Goal: Information Seeking & Learning: Find specific fact

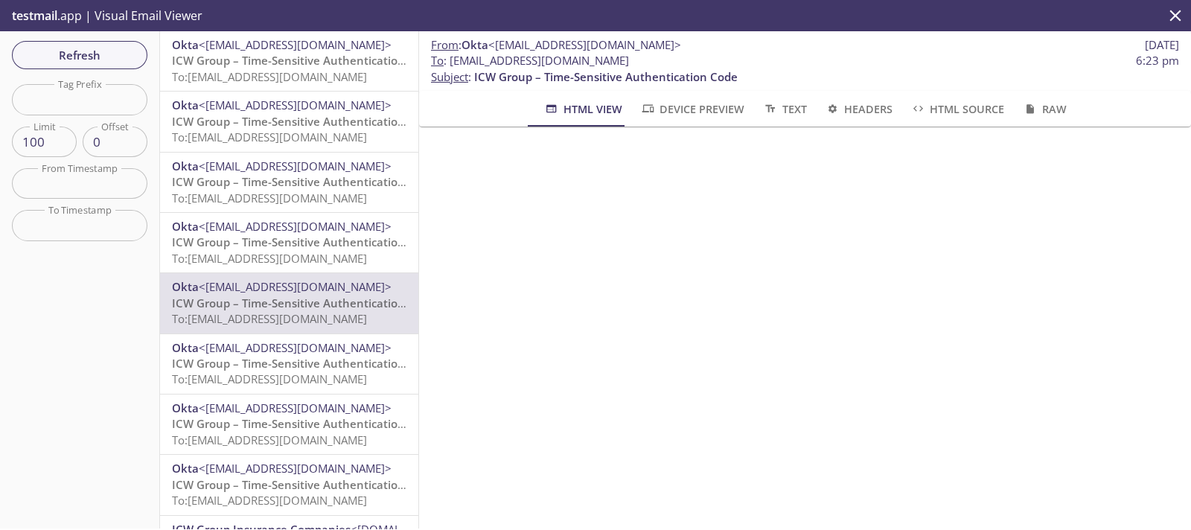
drag, startPoint x: 681, startPoint y: 61, endPoint x: 450, endPoint y: 64, distance: 230.8
click at [450, 64] on span "To : [EMAIL_ADDRESS][DOMAIN_NAME] 6:23 pm" at bounding box center [805, 61] width 748 height 16
copy span "[EMAIL_ADDRESS][DOMAIN_NAME]"
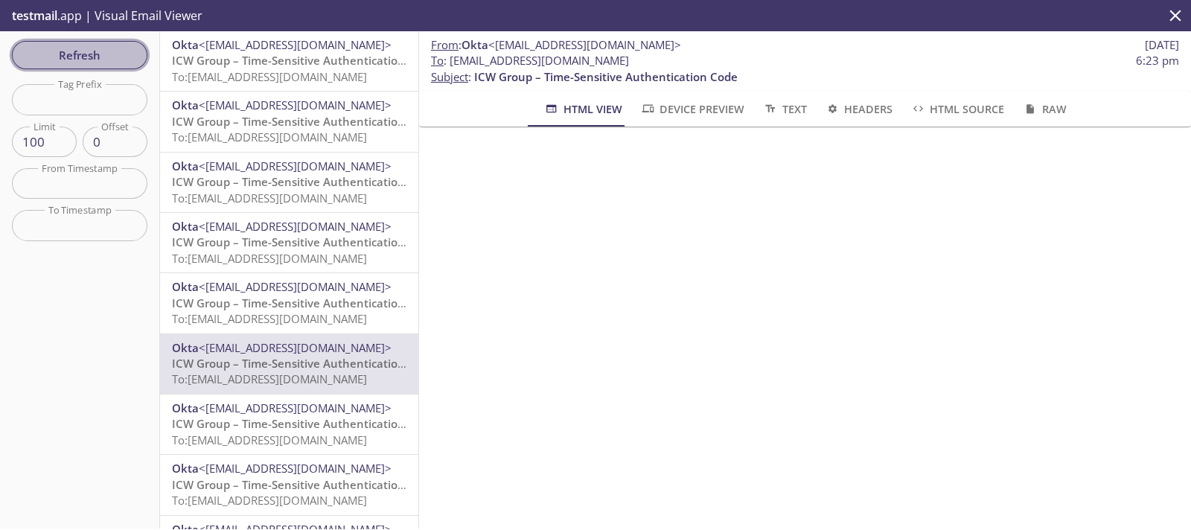
click at [102, 44] on button "Refresh" at bounding box center [79, 55] width 135 height 28
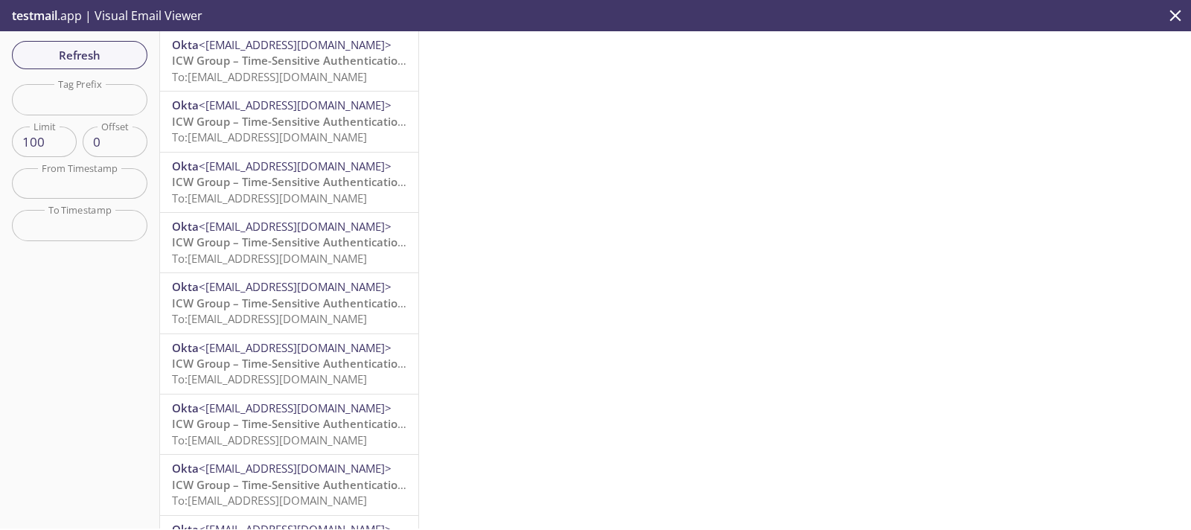
click at [241, 63] on span "ICW Group – Time-Sensitive Authentication Code" at bounding box center [303, 60] width 263 height 15
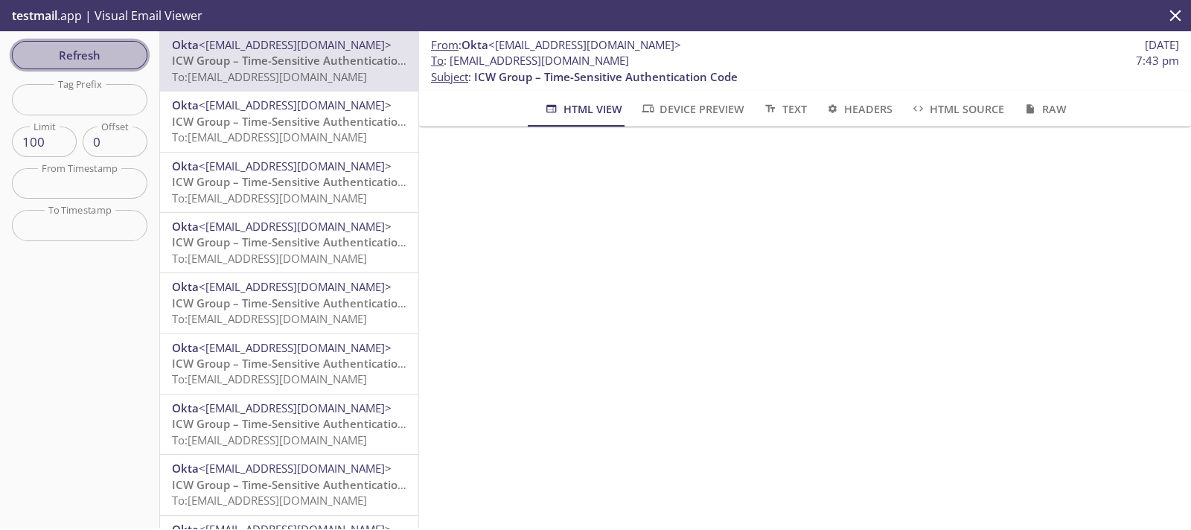
click at [102, 65] on button "Refresh" at bounding box center [79, 55] width 135 height 28
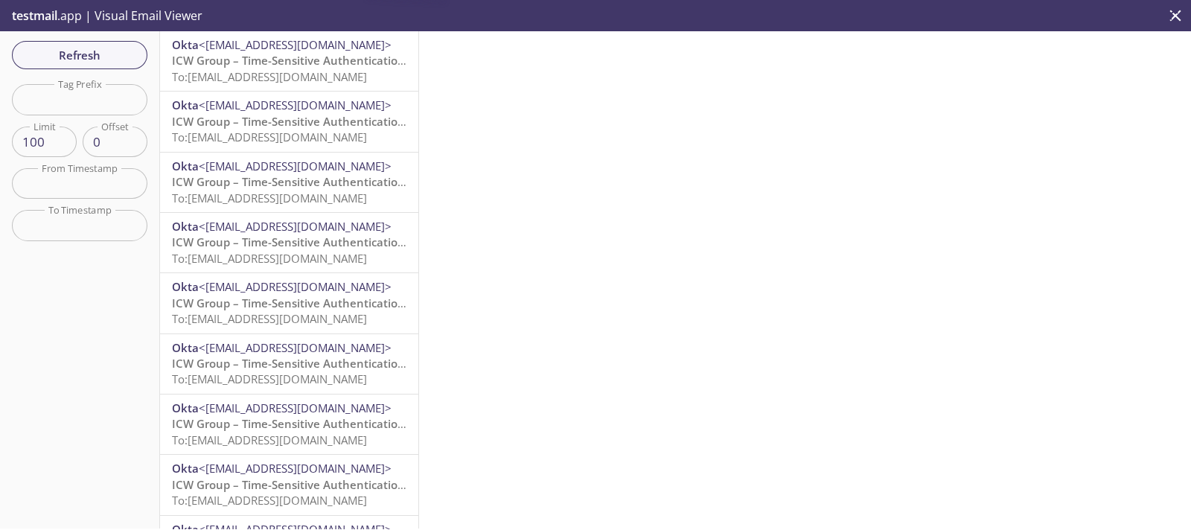
click at [249, 61] on span "ICW Group – Time-Sensitive Authentication Code" at bounding box center [303, 60] width 263 height 15
